Goal: Task Accomplishment & Management: Manage account settings

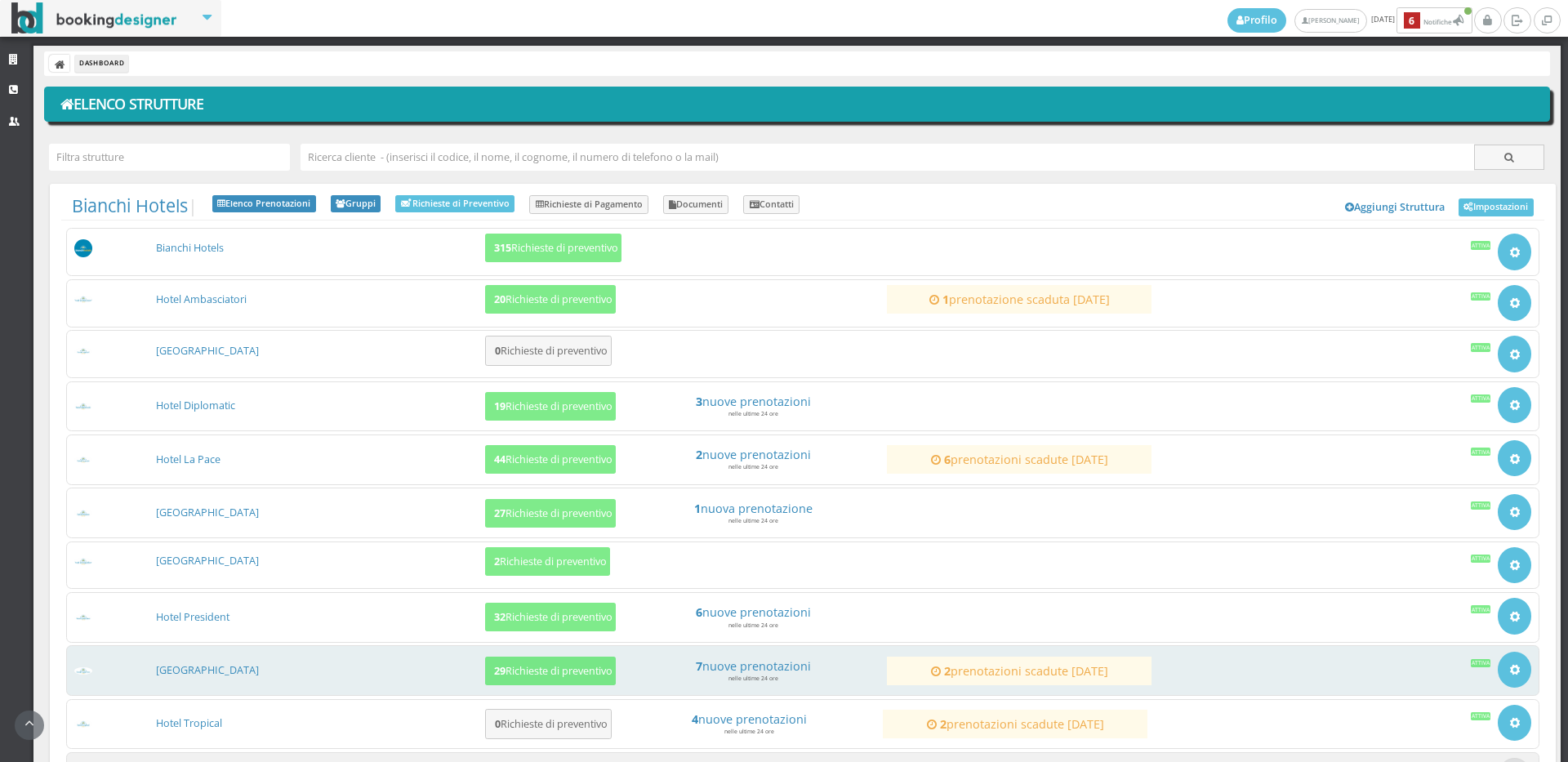
scroll to position [149, 0]
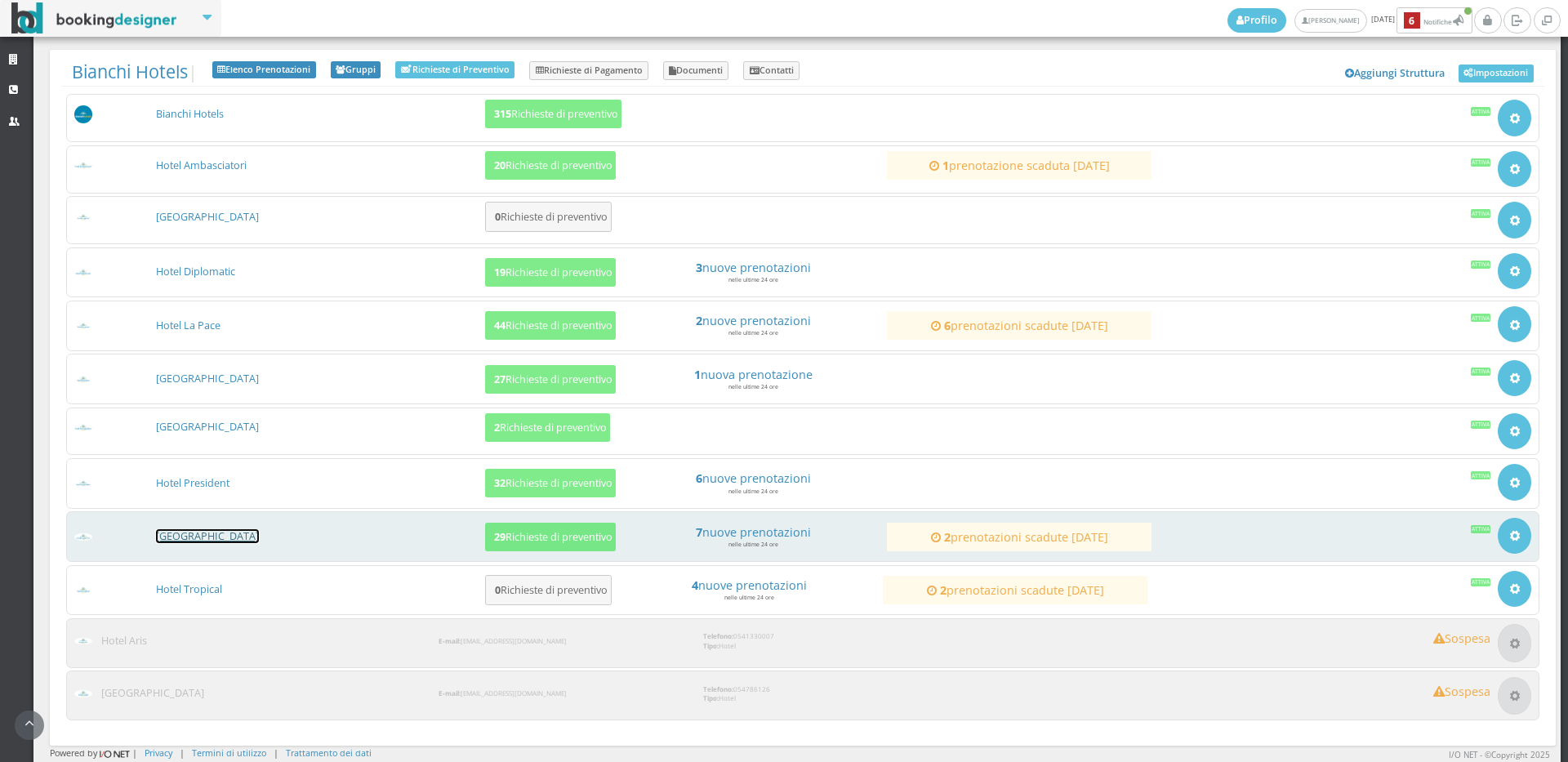
click at [171, 536] on link "[GEOGRAPHIC_DATA]" at bounding box center [207, 536] width 103 height 14
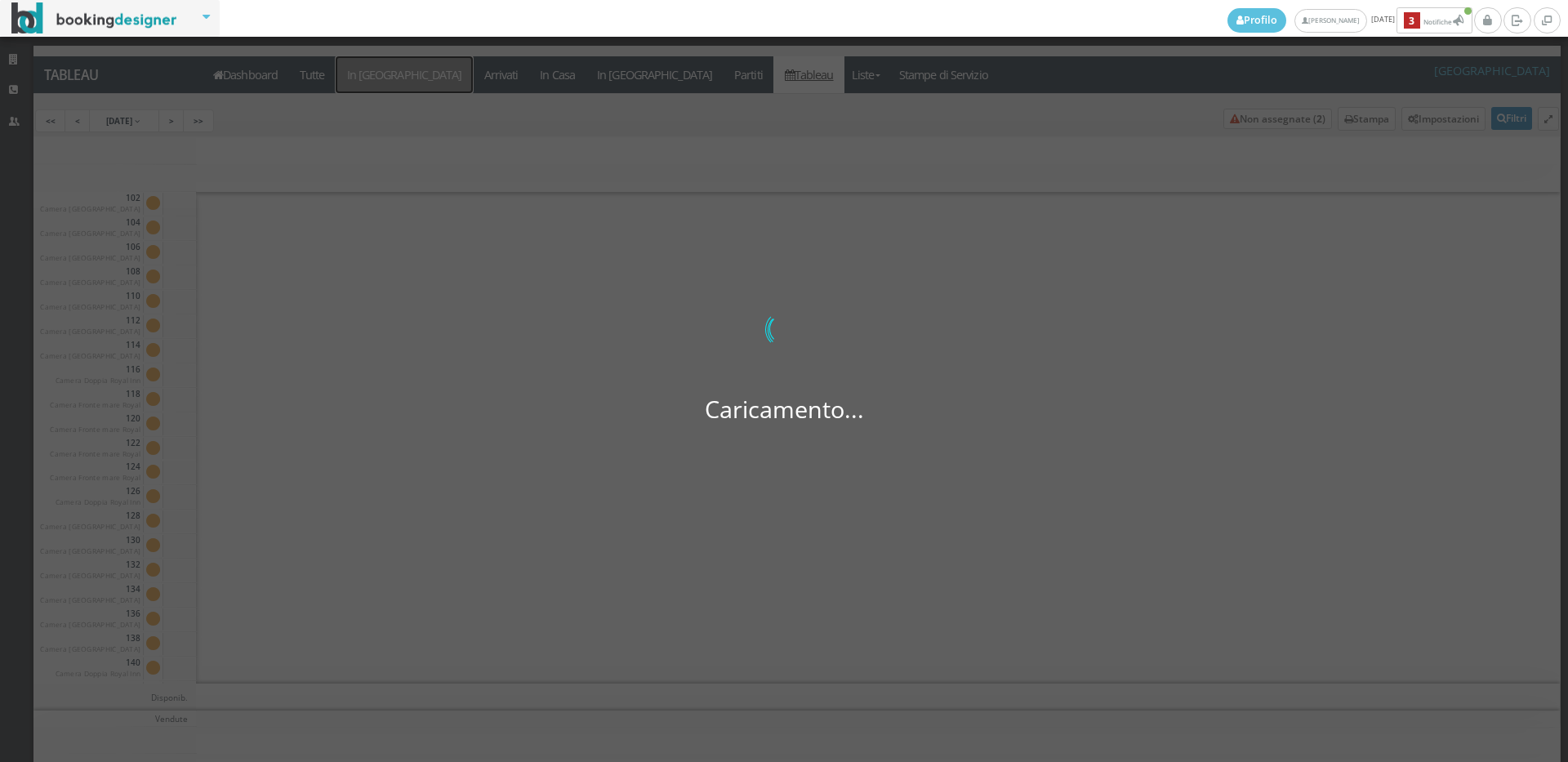
click at [382, 74] on a=pms-arrival-reservations"] "In [GEOGRAPHIC_DATA]" at bounding box center [404, 74] width 137 height 37
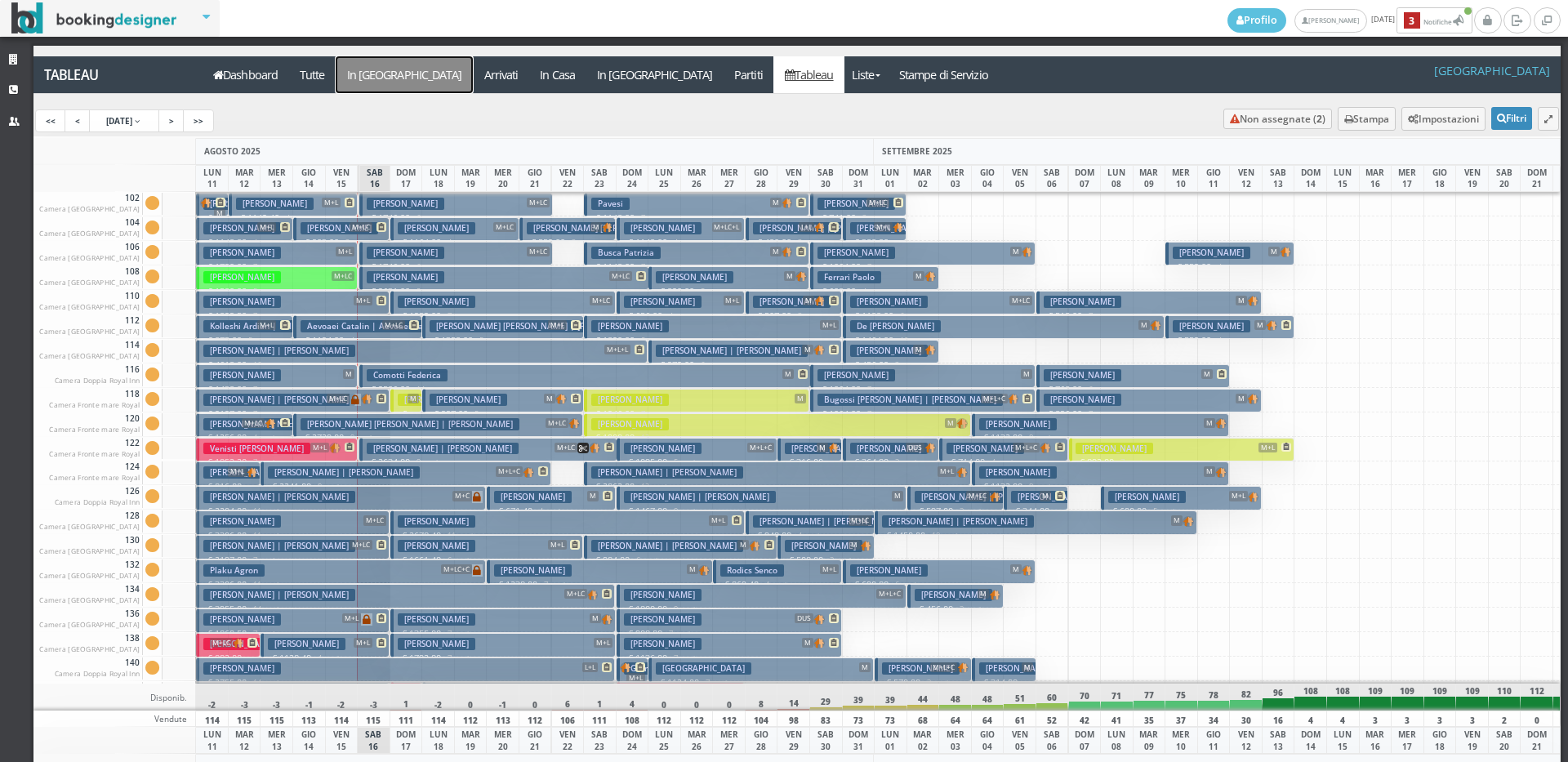
click at [382, 74] on a=pms-arrival-reservations"] "In Arrivo" at bounding box center [404, 74] width 137 height 37
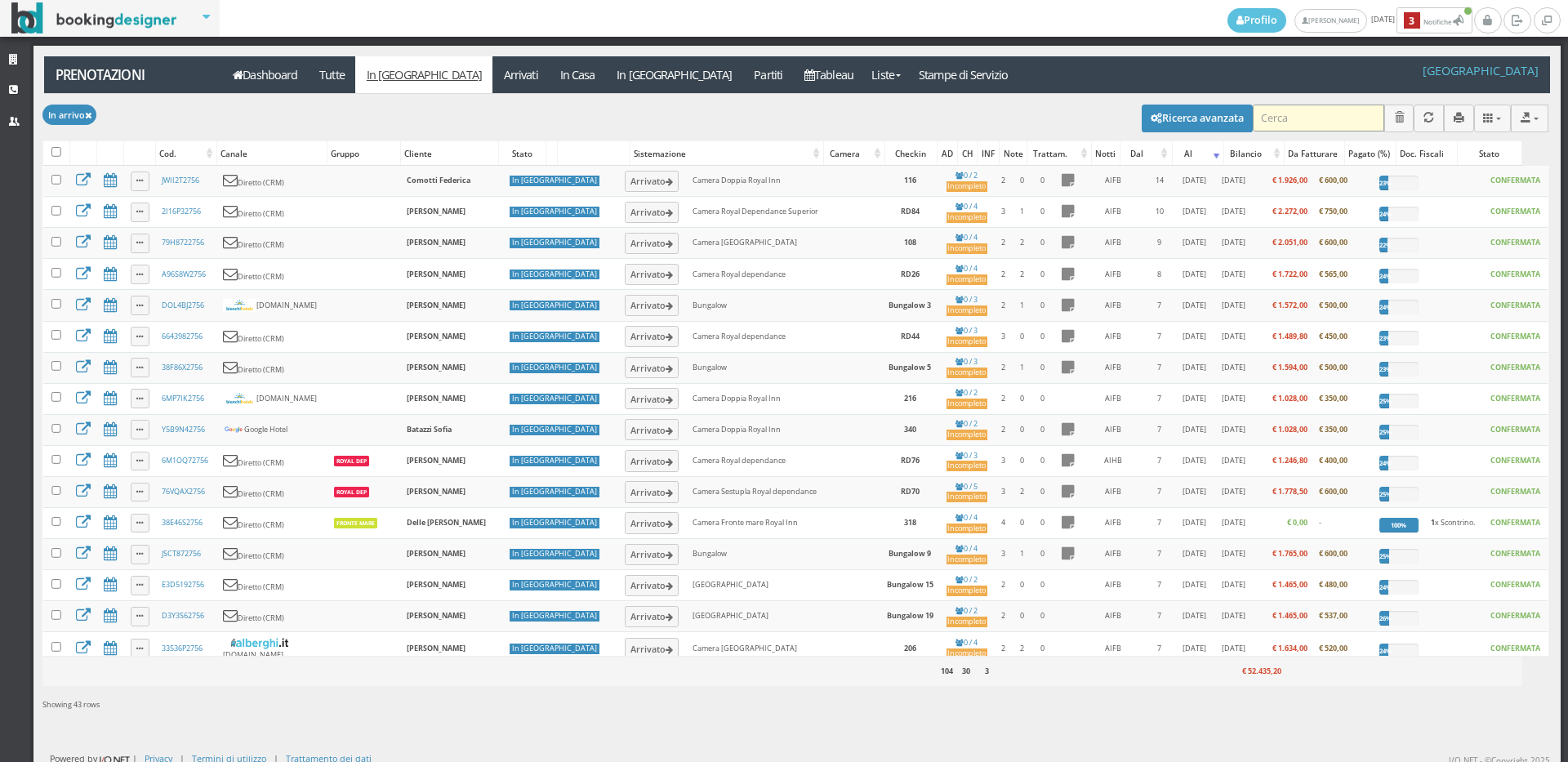
click at [1347, 118] on input "search" at bounding box center [1318, 118] width 132 height 27
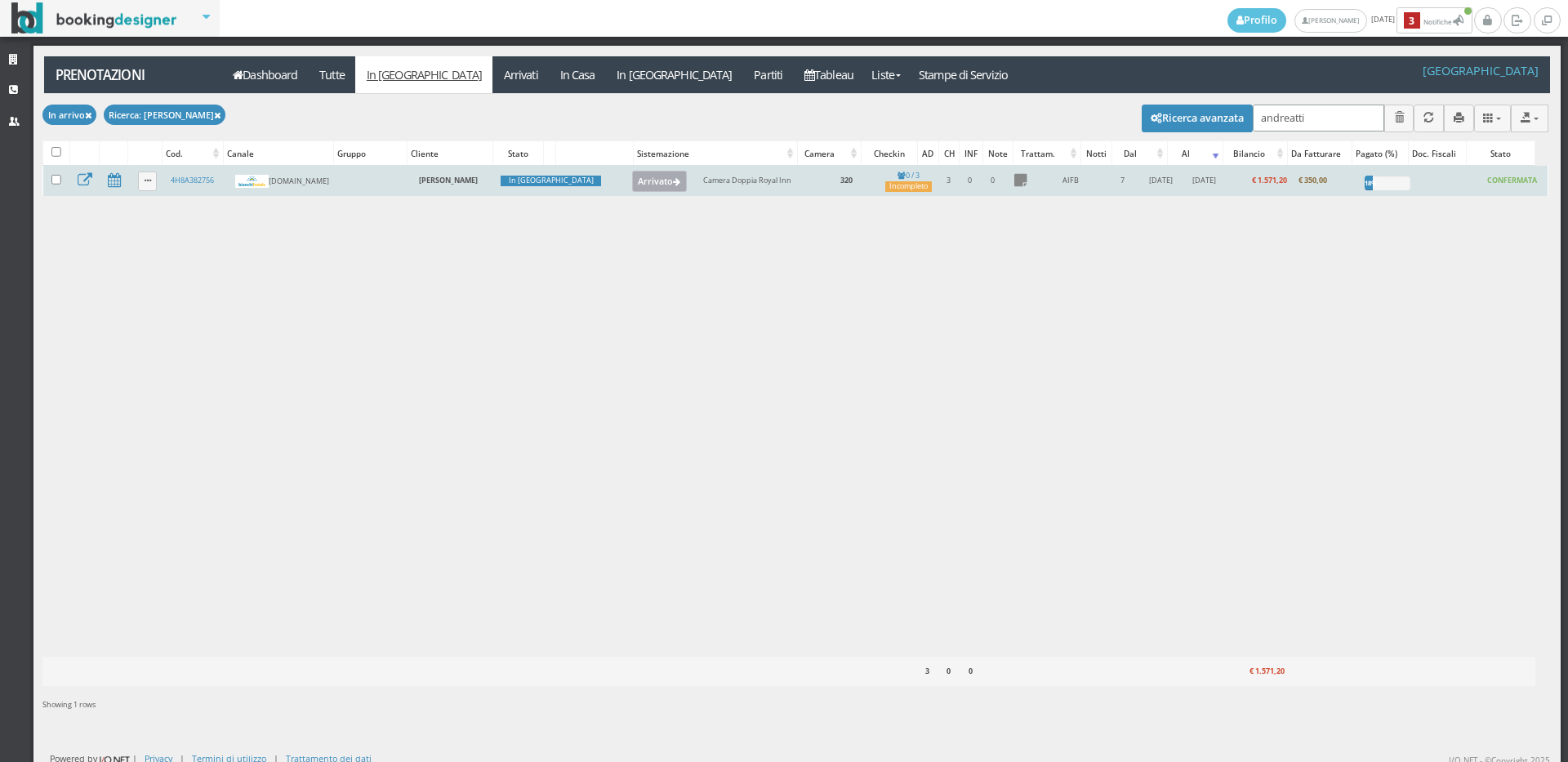
type input "andreatti"
click at [632, 182] on button "Arrivato" at bounding box center [659, 181] width 55 height 21
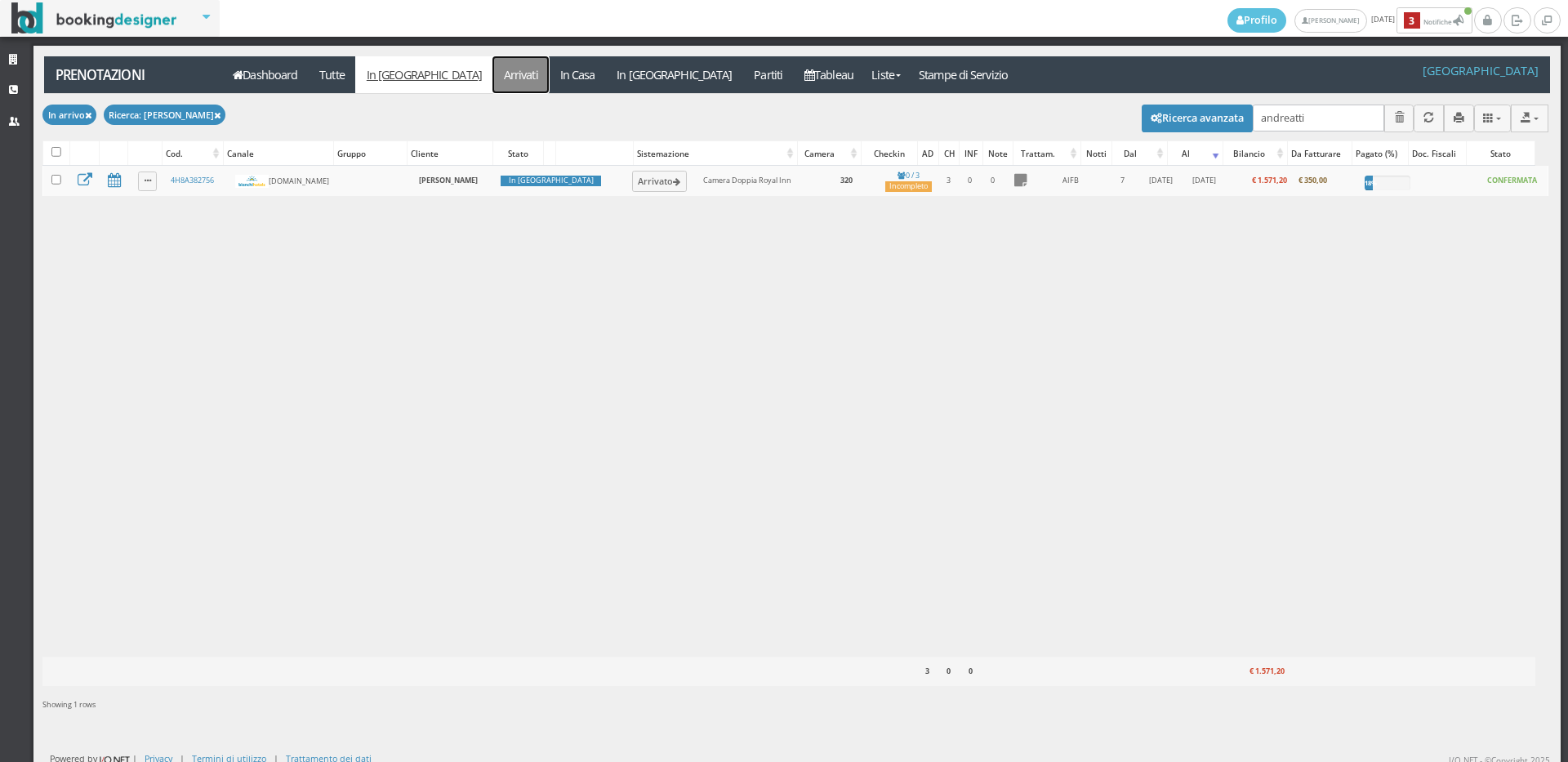
click at [493, 73] on link "Arrivati" at bounding box center [520, 74] width 56 height 37
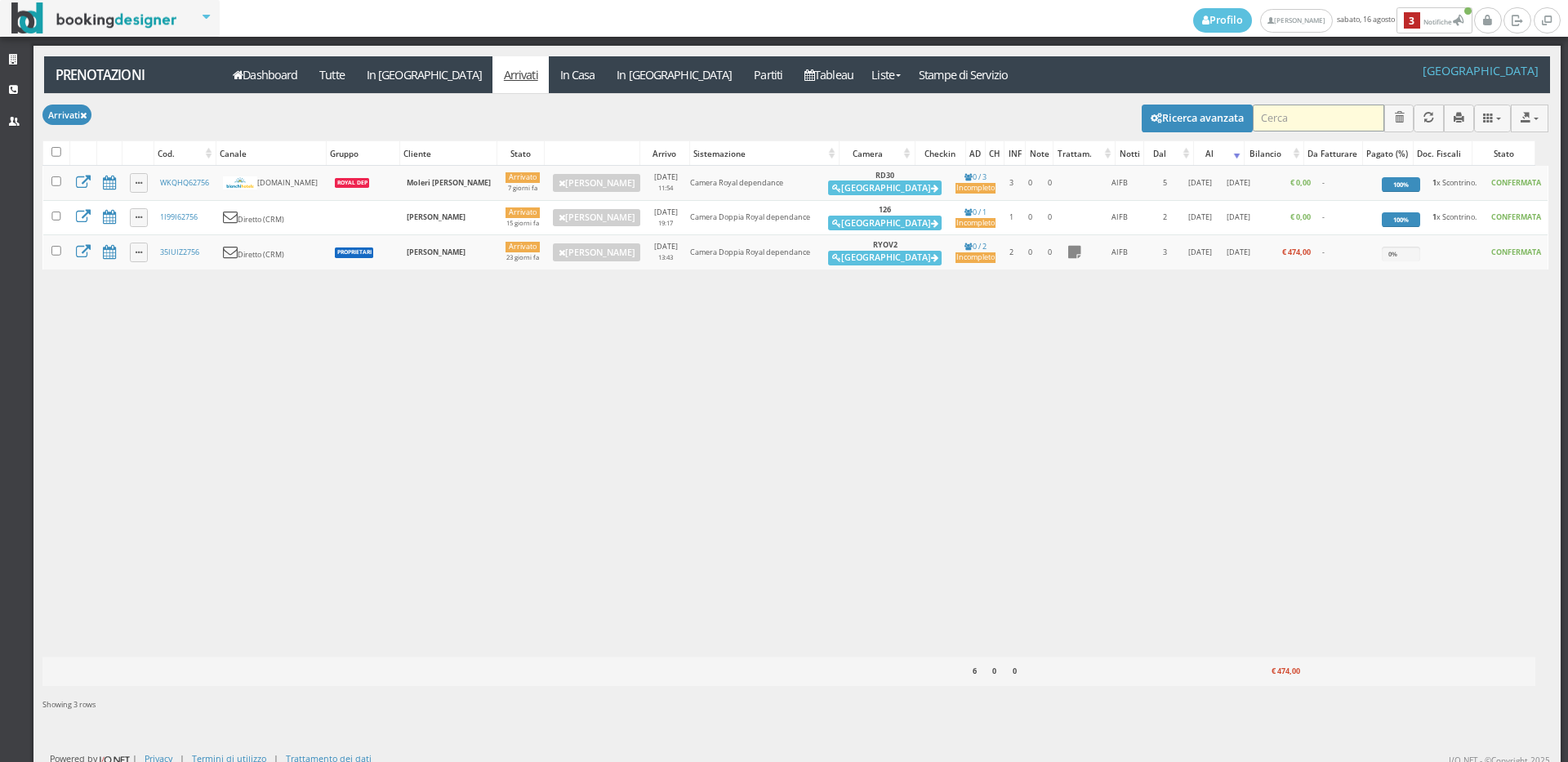
click at [1282, 110] on input "search" at bounding box center [1318, 118] width 132 height 27
type input "andreatti"
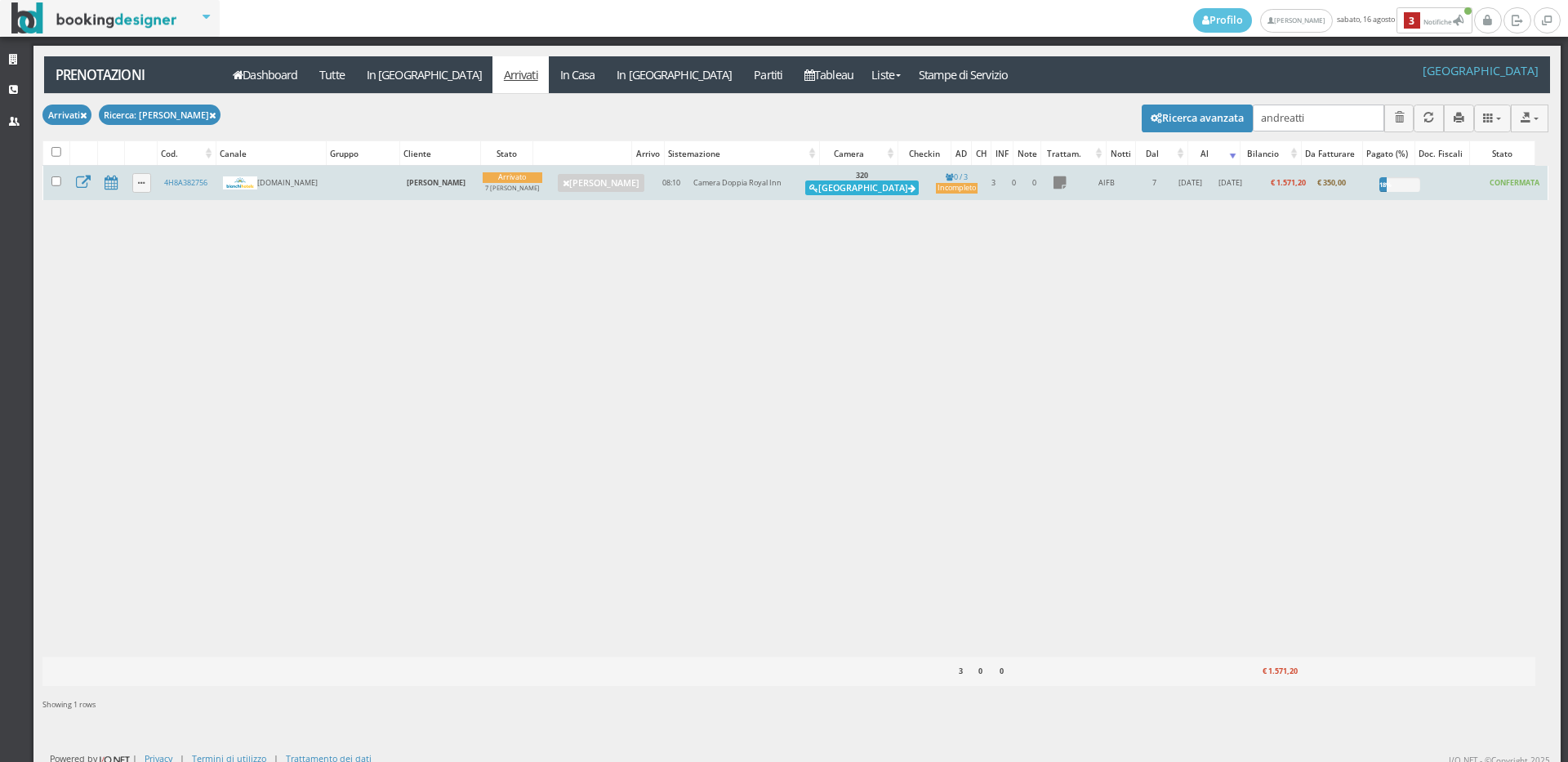
click at [858, 188] on button "Alloggia" at bounding box center [862, 189] width 114 height 15
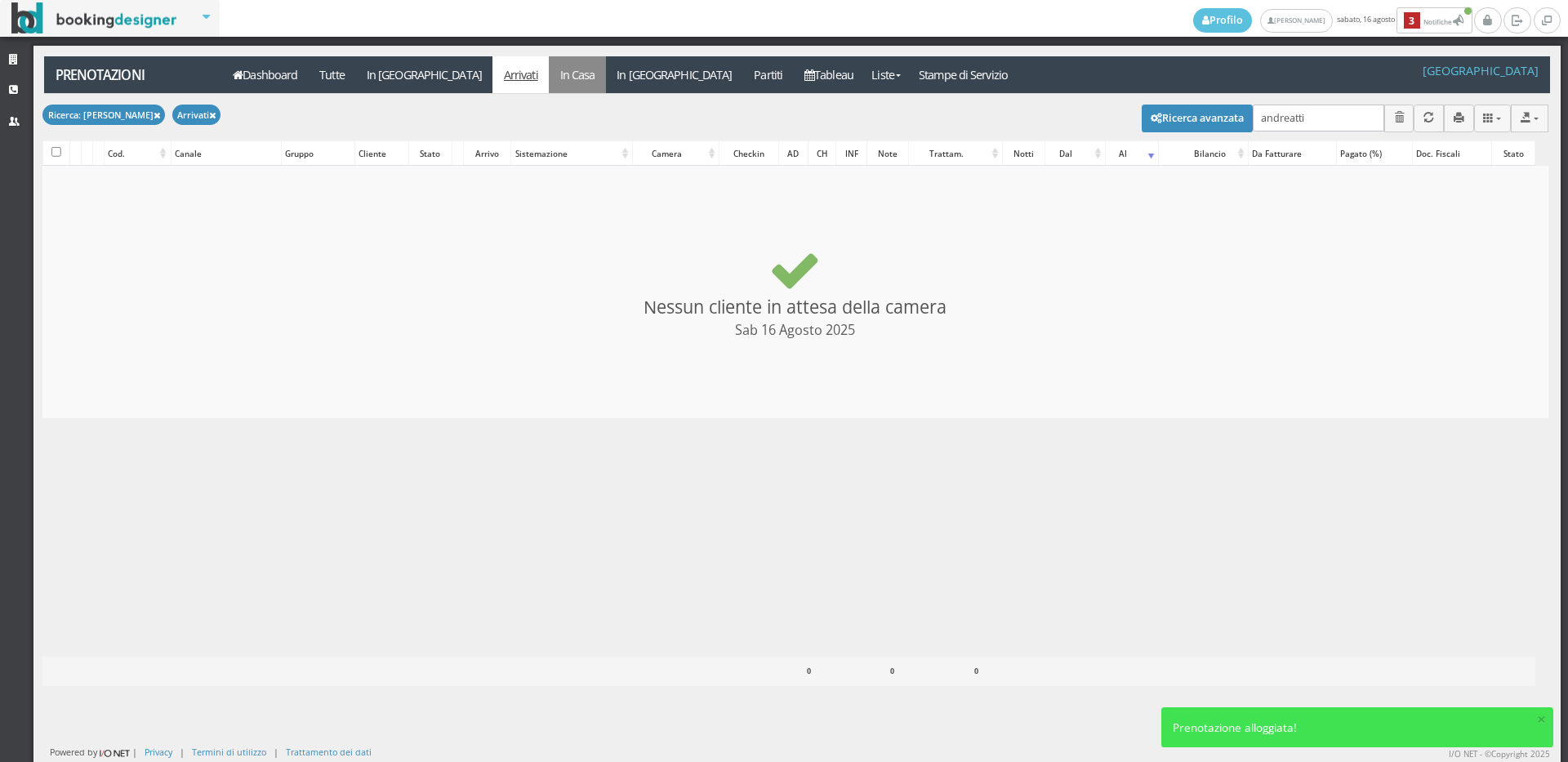
checkbox input "false"
click at [549, 79] on link "In Casa" at bounding box center [577, 74] width 57 height 37
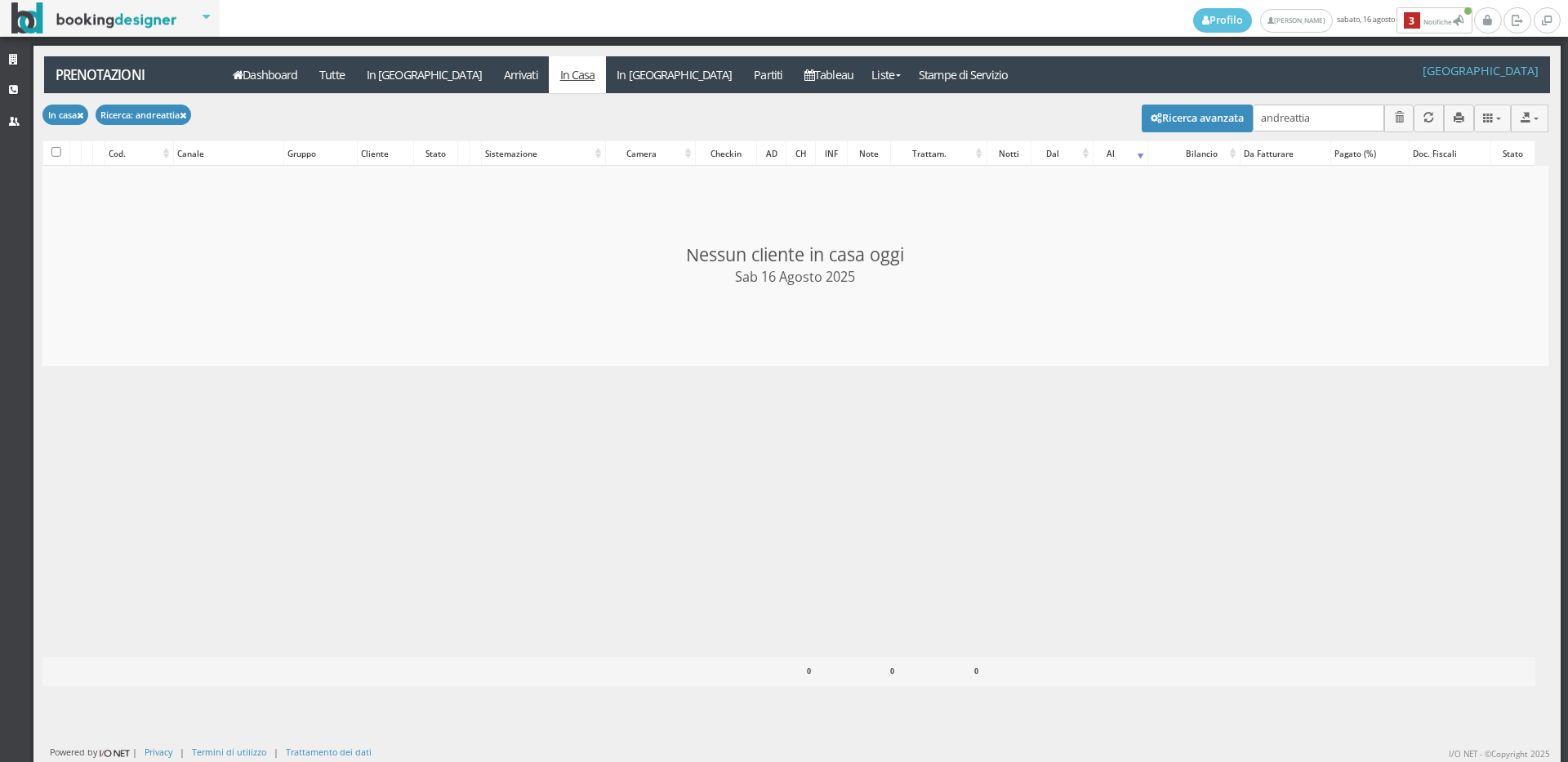
type input "andreatti"
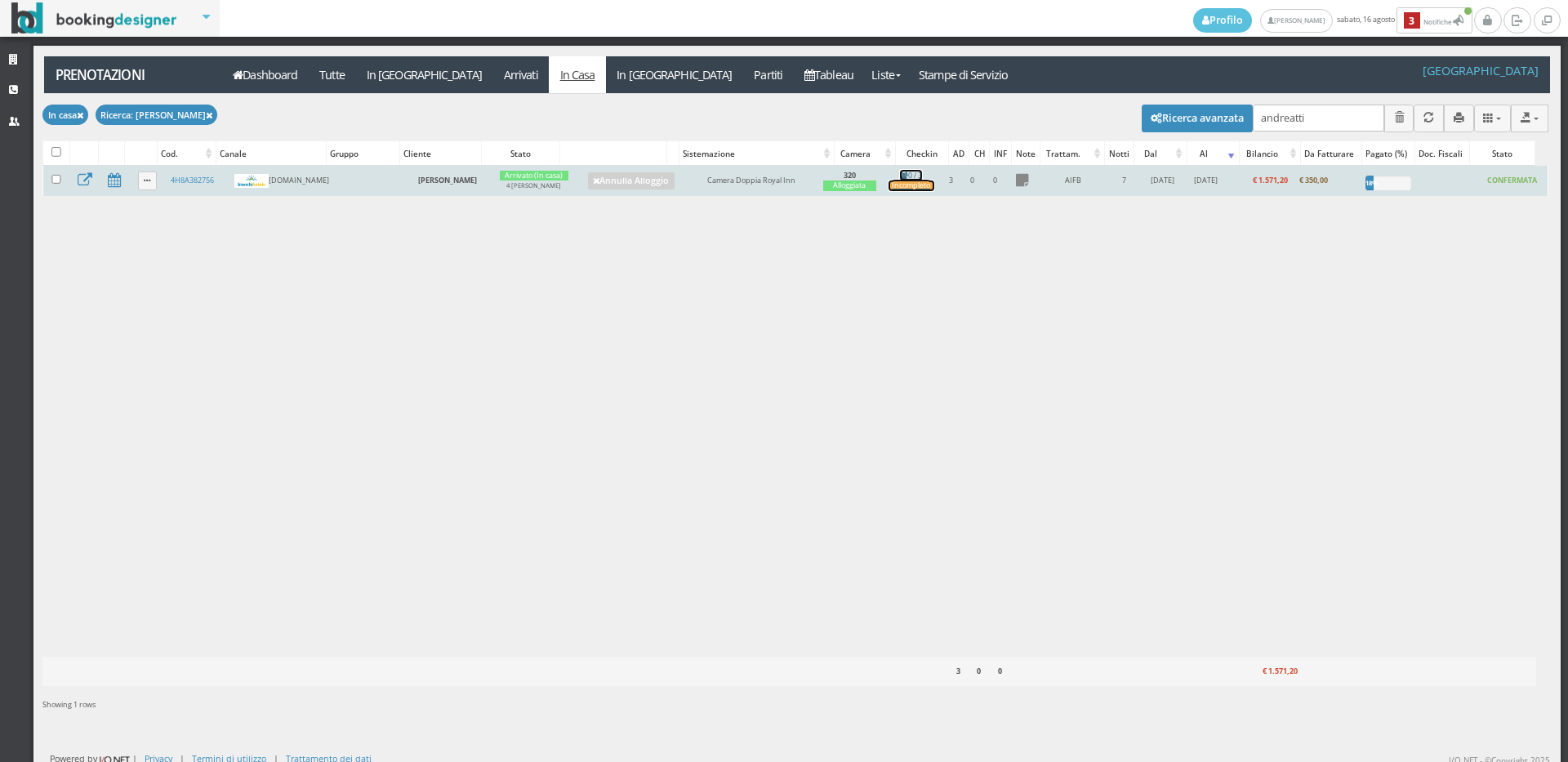
click at [920, 188] on div "Incompleto" at bounding box center [911, 186] width 46 height 10
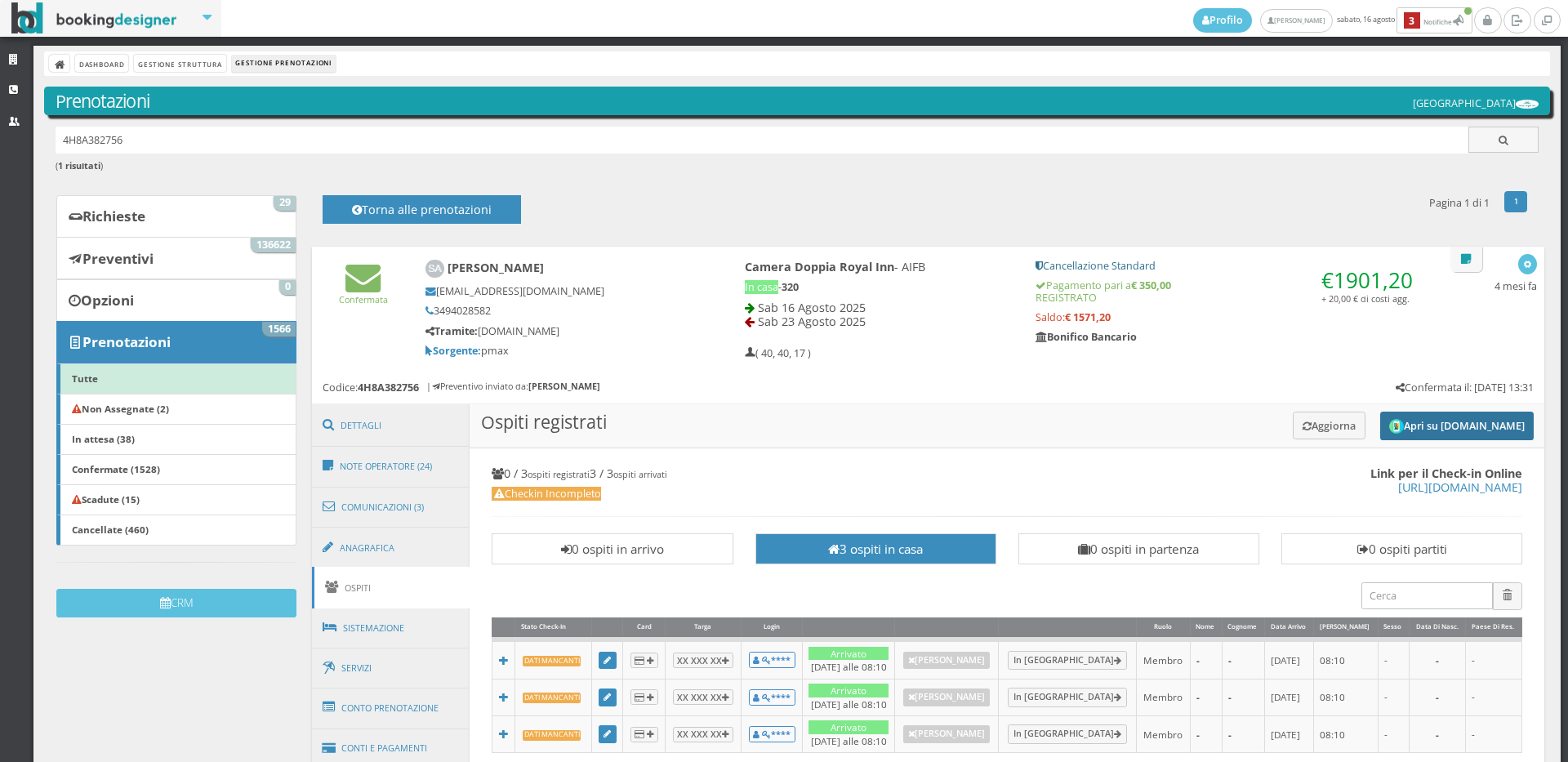
click at [1406, 419] on button "Apri su [DOMAIN_NAME]" at bounding box center [1457, 426] width 153 height 28
